Goal: Task Accomplishment & Management: Use online tool/utility

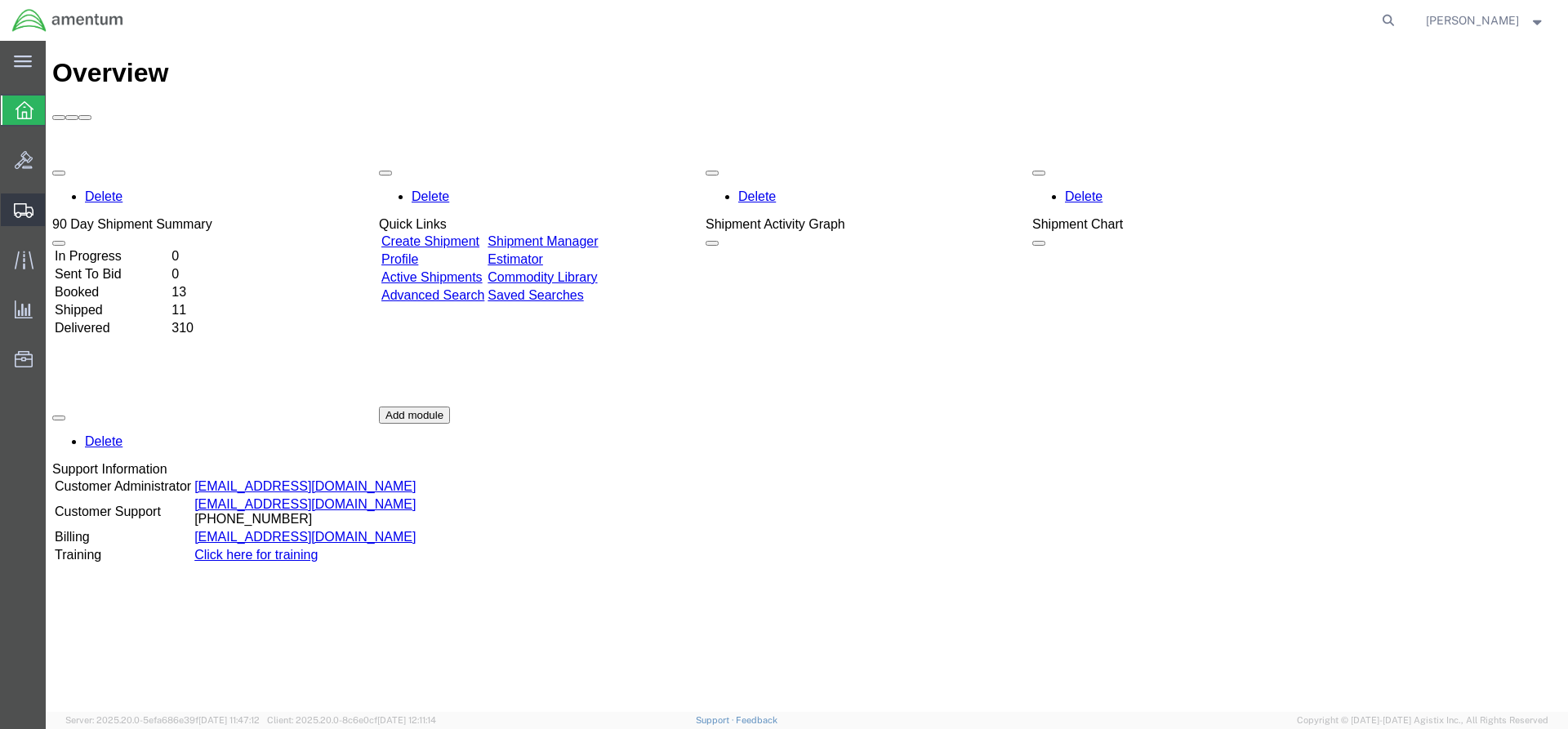
click at [0, 0] on span "Create Shipment" at bounding box center [0, 0] width 0 height 0
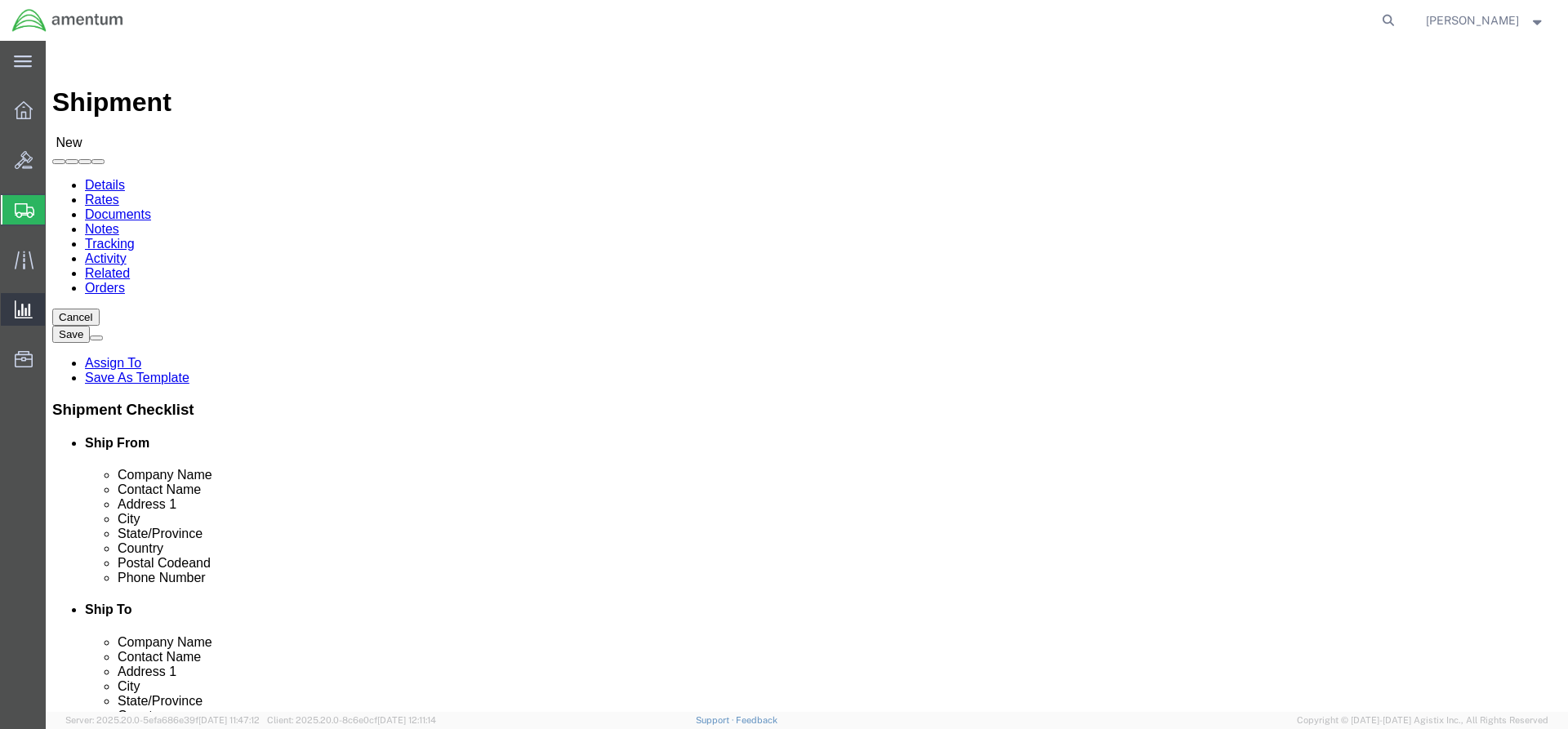
select select
click input "text"
type input "US"
